Goal: Task Accomplishment & Management: Complete application form

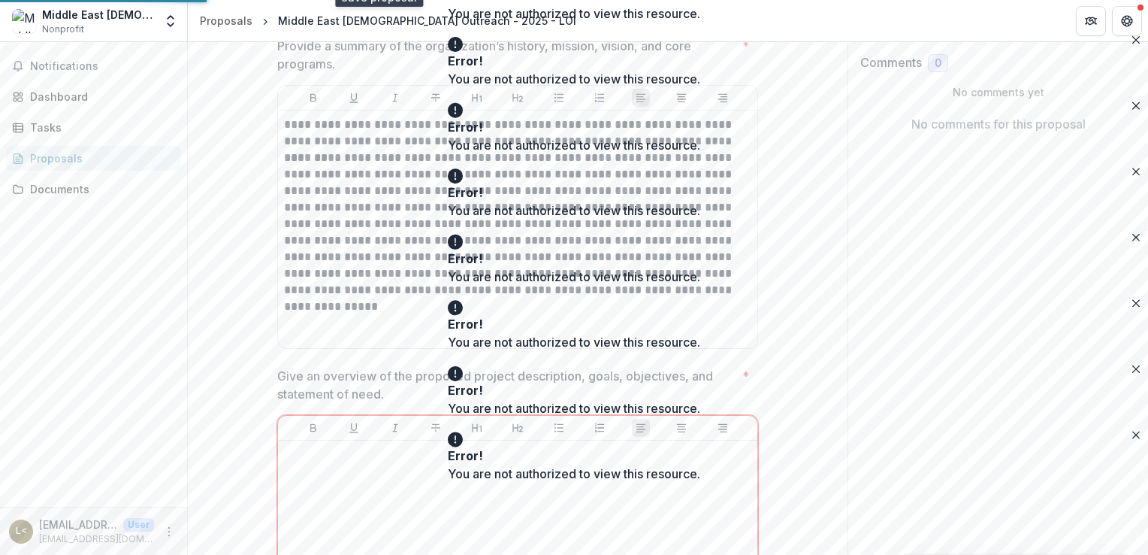
scroll to position [271, 0]
